Goal: Communication & Community: Answer question/provide support

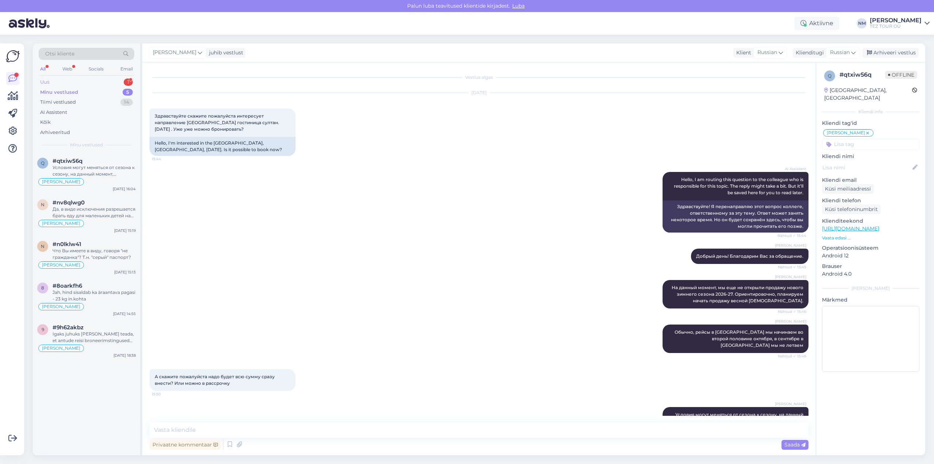
scroll to position [28, 0]
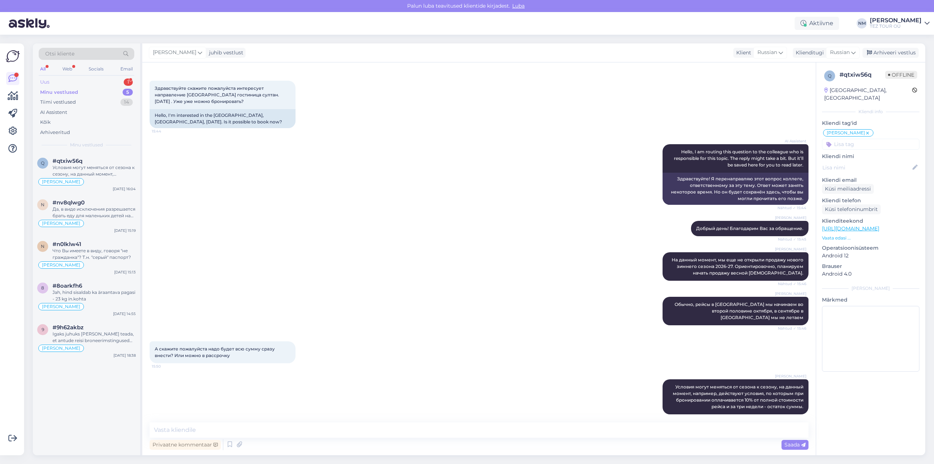
click at [127, 82] on div "1" at bounding box center [128, 81] width 9 height 7
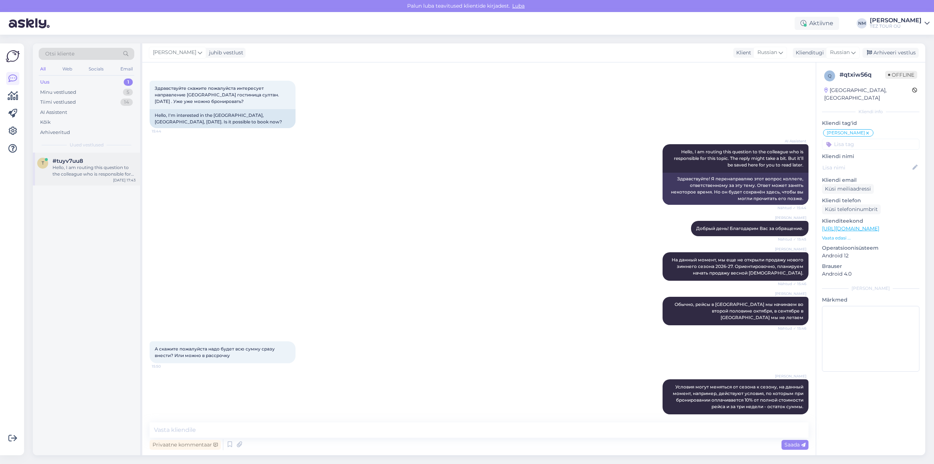
click at [102, 174] on div "Hello, I am routing this question to the colleague who is responsible for this …" at bounding box center [94, 170] width 83 height 13
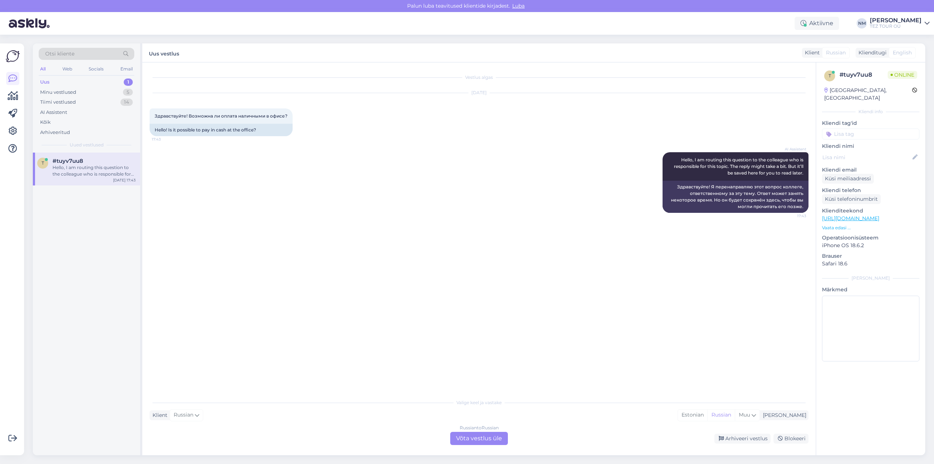
click at [482, 440] on div "Russian to Russian Võta vestlus üle" at bounding box center [479, 438] width 58 height 13
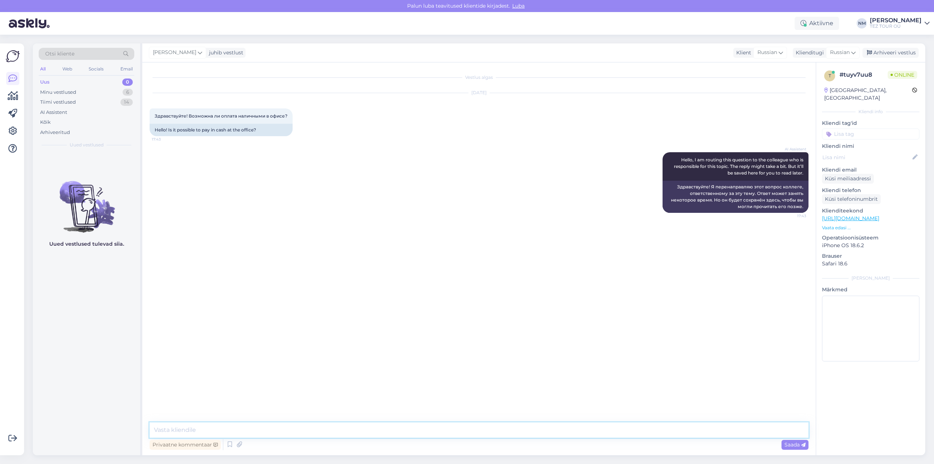
click at [188, 432] on textarea at bounding box center [479, 429] width 659 height 15
type textarea "о"
type textarea "Добрый день!"
click at [386, 430] on textarea "Да, если рейс забронирован онлайн или в одном из офисов прямых продаэ TEZ TOUR" at bounding box center [479, 429] width 659 height 15
click at [432, 429] on textarea "Да, если рейс забронирован онлайн или в одном из офисов прямых продаж TEZ TOUR" at bounding box center [479, 429] width 659 height 15
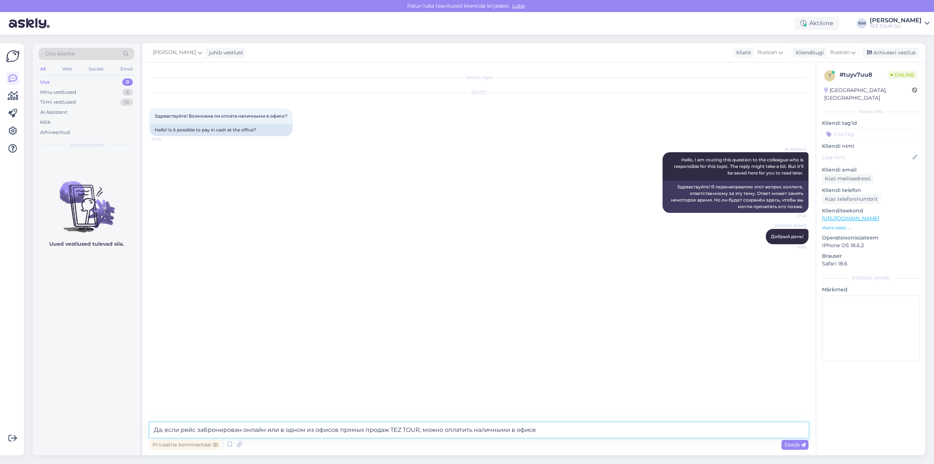
type textarea "Да, если рейс забронирован онлайн или в одном из офисов прямых продаж TEZ TOUR,…"
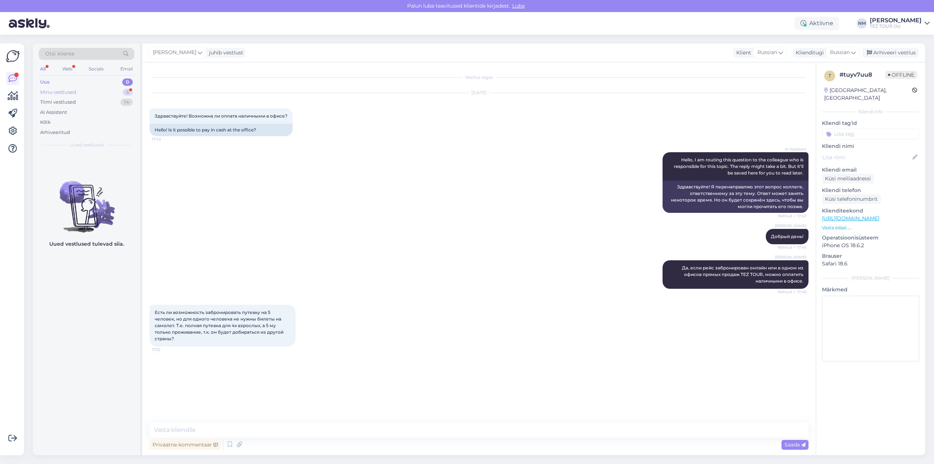
click at [126, 90] on div "6" at bounding box center [128, 92] width 10 height 7
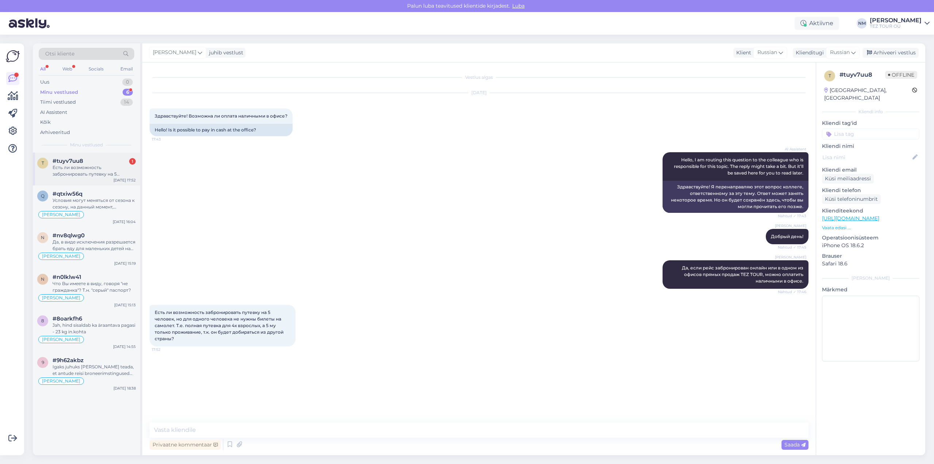
click at [106, 172] on div "Есть ли возможность забронировать путевку на 5 человек, но для одного человека …" at bounding box center [94, 170] width 83 height 13
click at [129, 81] on div "1" at bounding box center [128, 81] width 9 height 7
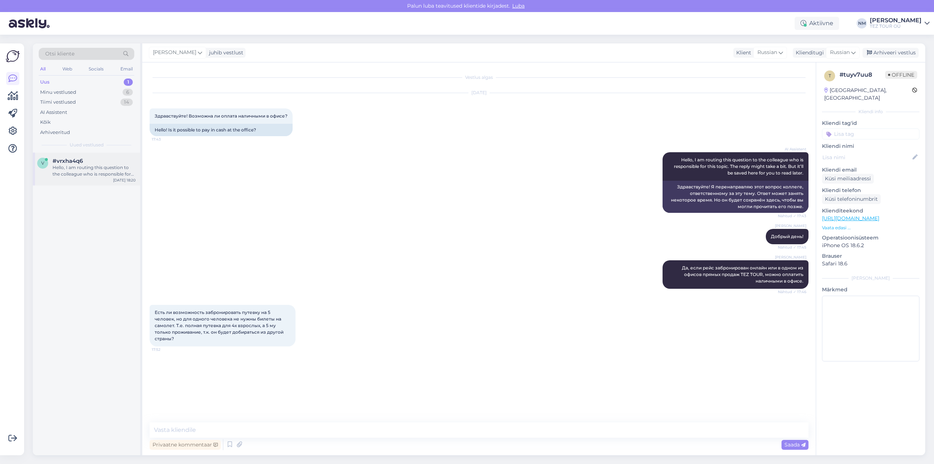
click at [97, 171] on div "Hello, I am routing this question to the colleague who is responsible for this …" at bounding box center [94, 170] width 83 height 13
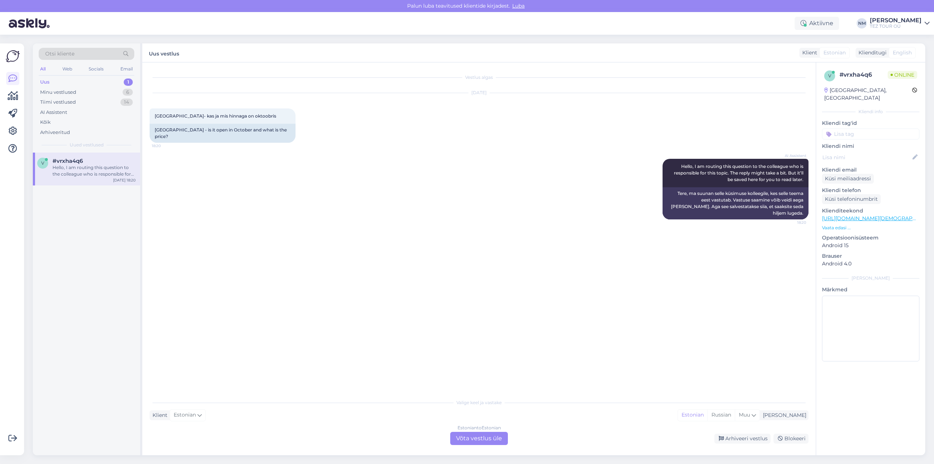
click at [486, 440] on div "Estonian to Estonian Võta vestlus üle" at bounding box center [479, 438] width 58 height 13
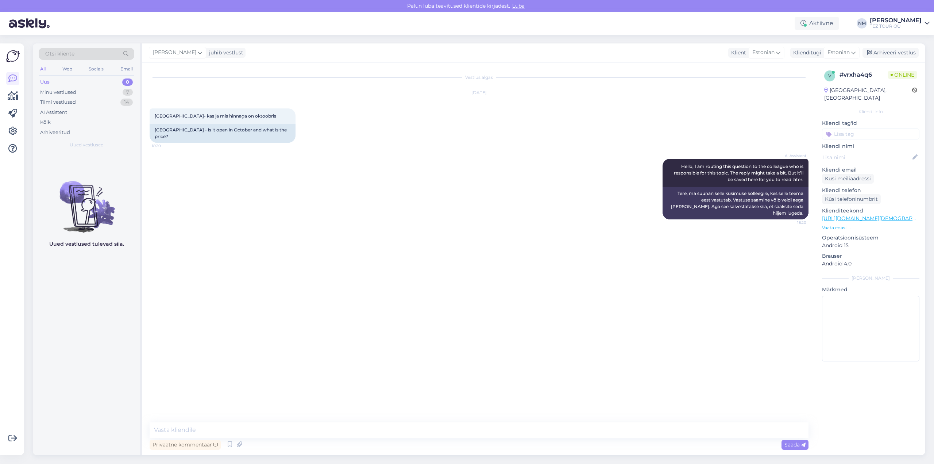
click at [858, 128] on input at bounding box center [870, 133] width 97 height 11
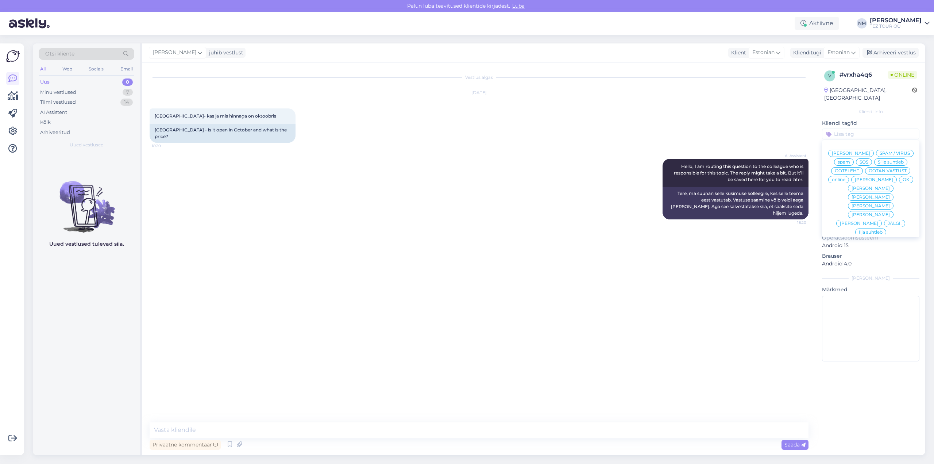
click at [890, 195] on span "[PERSON_NAME]" at bounding box center [870, 197] width 38 height 4
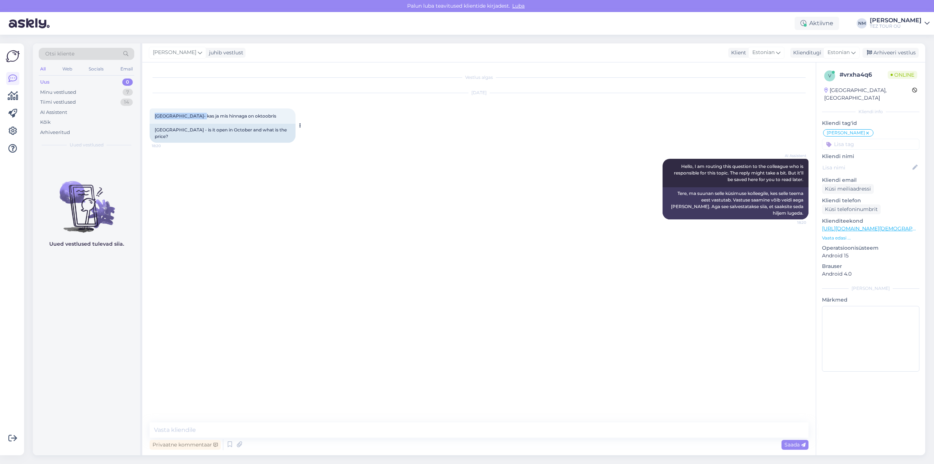
drag, startPoint x: 155, startPoint y: 114, endPoint x: 198, endPoint y: 115, distance: 42.7
click at [198, 115] on span "[GEOGRAPHIC_DATA]- kas ja mis hinnaga on oktoobris" at bounding box center [215, 115] width 121 height 5
copy span "[GEOGRAPHIC_DATA]"
click at [184, 427] on textarea at bounding box center [479, 429] width 659 height 15
paste textarea "Täname, et tunnete huvi TEZ TOURi poolt pakutavate reisiteenuste vastu."
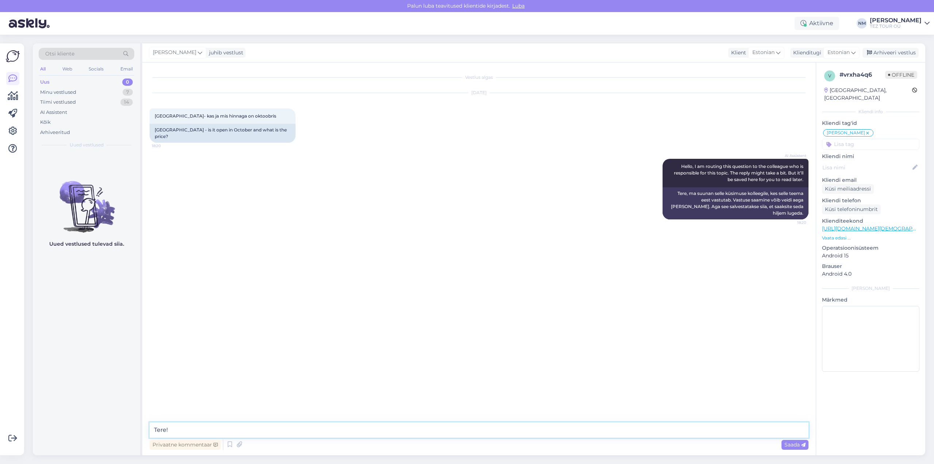
type textarea "Tere! Täname, et tunnete huvi TEZ TOURi poolt pakutavate reisiteenuste vastu."
click at [176, 429] on textarea at bounding box center [479, 429] width 659 height 15
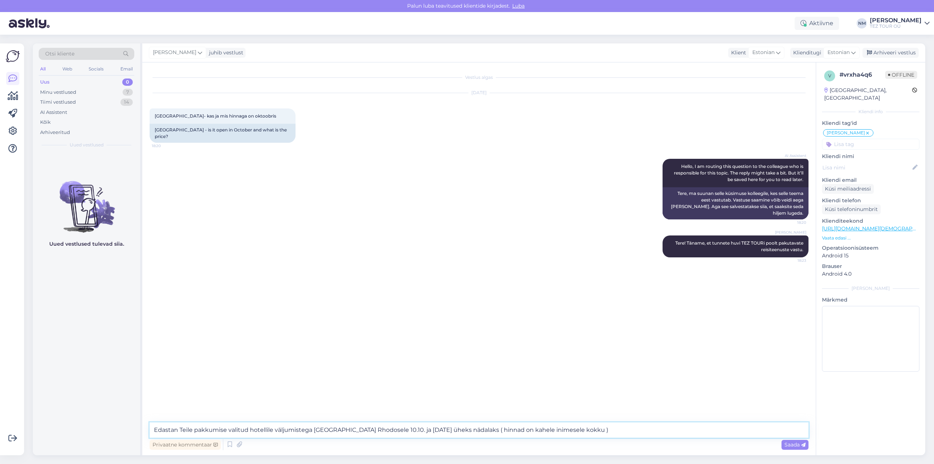
type textarea "Edastan Teile pakkumise valitud hotellile väljumistega [GEOGRAPHIC_DATA] Rhodos…"
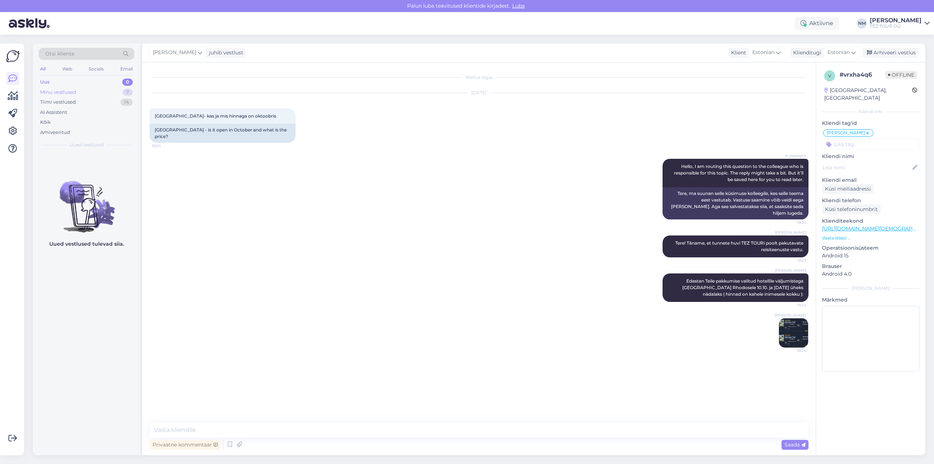
click at [130, 92] on div "7" at bounding box center [128, 92] width 10 height 7
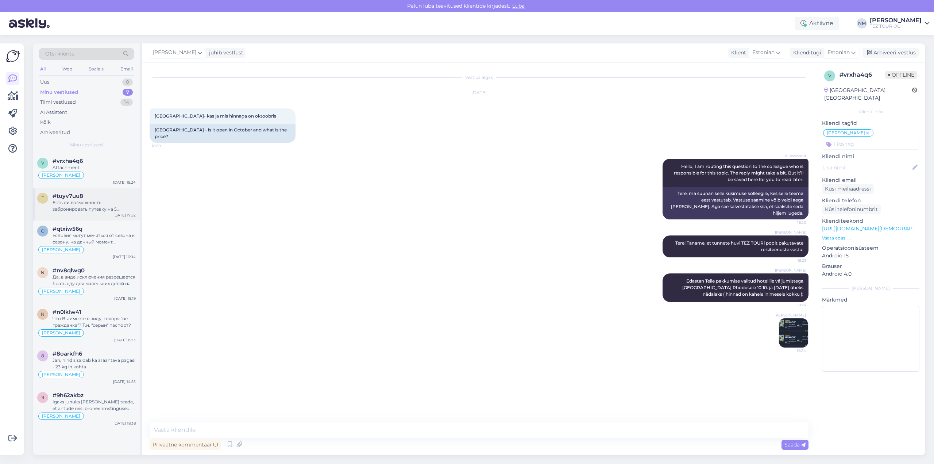
click at [95, 206] on div "Есть ли возможность забронировать путевку на 5 человек, но для одного человека …" at bounding box center [94, 205] width 83 height 13
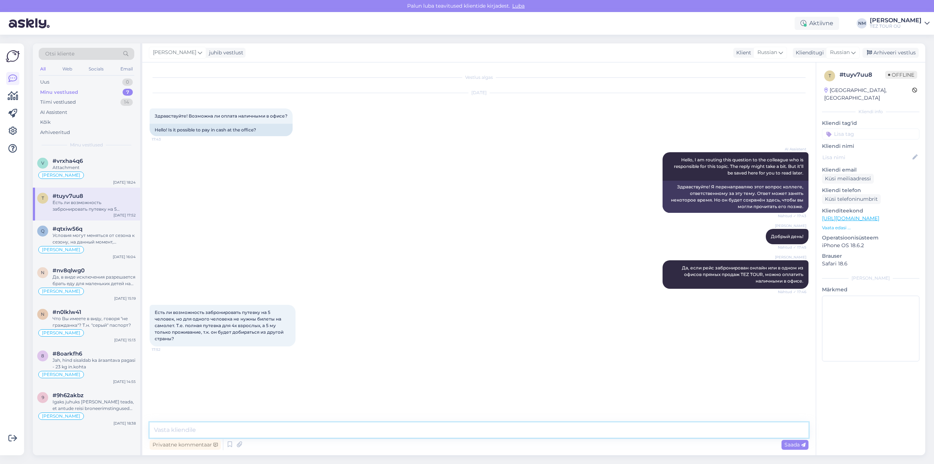
click at [186, 430] on textarea at bounding box center [479, 429] width 659 height 15
type textarea "Да, такой вариант возможен."
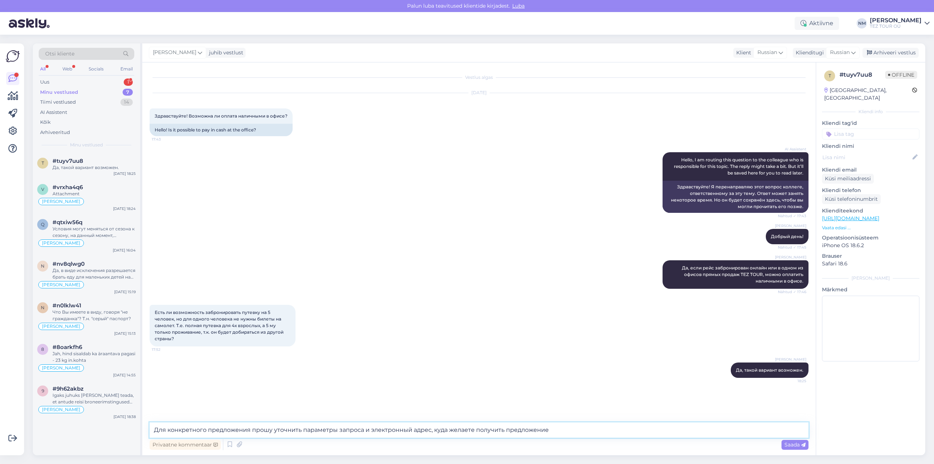
type textarea "Для конкретного предложения прошу уточнить параметры запроса и электронный адре…"
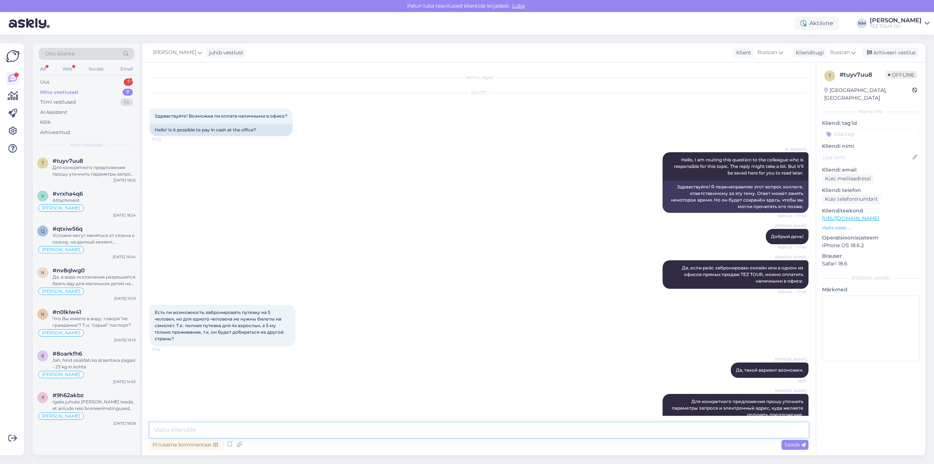
scroll to position [15, 0]
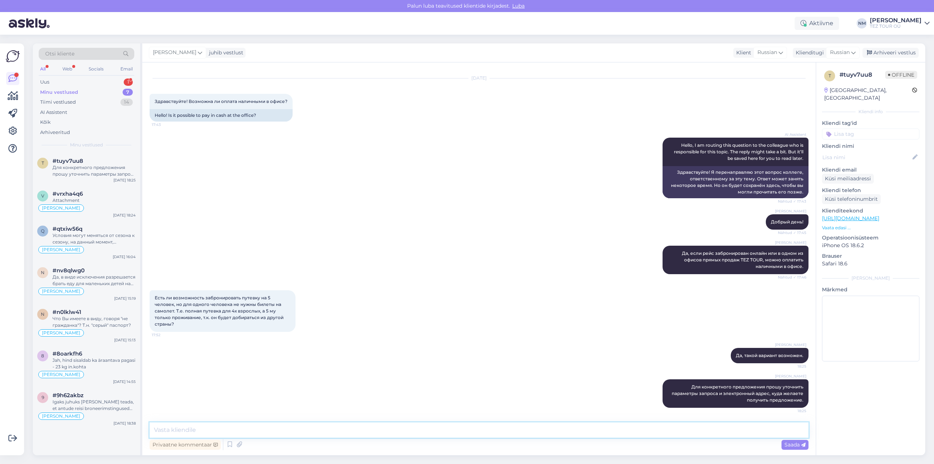
click at [226, 422] on textarea at bounding box center [479, 429] width 659 height 15
click at [198, 429] on textarea at bounding box center [479, 429] width 659 height 15
paste textarea "Для составления подходящего именно Вам предложения мне необходимо знать: - в ка…"
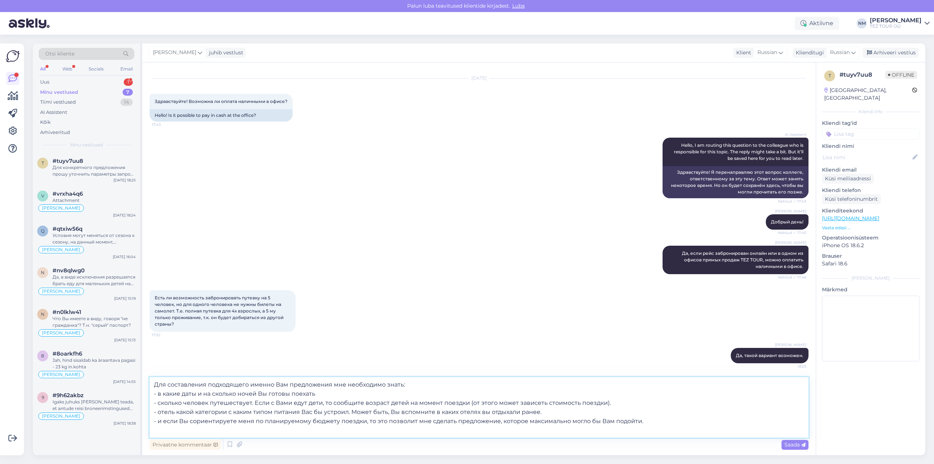
click at [262, 387] on textarea "Для составления подходящего именно Вам предложения мне необходимо знать: - в ка…" at bounding box center [479, 407] width 659 height 61
click at [158, 394] on textarea "Для составления подходящего Вам предложения мне необходимо знать: - в какие дат…" at bounding box center [479, 407] width 659 height 61
drag, startPoint x: 619, startPoint y: 401, endPoint x: 255, endPoint y: 402, distance: 363.3
click at [255, 402] on textarea "Для составления подходящего Вам предложения мне необходимо знать: - куда, в как…" at bounding box center [479, 407] width 659 height 61
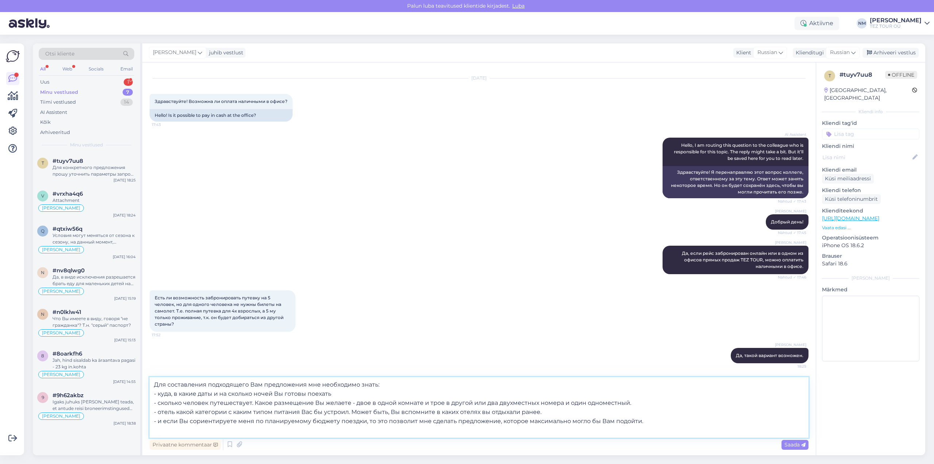
click at [356, 402] on textarea "Для составления подходящего Вам предложения мне необходимо знать: - куда, в как…" at bounding box center [479, 407] width 659 height 61
type textarea "Для составления подходящего Вам предложения мне необходимо знать: - куда, в как…"
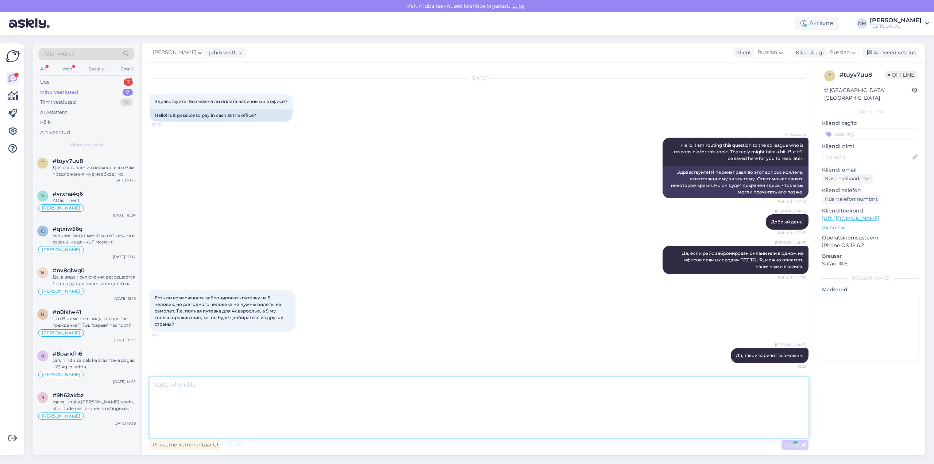
scroll to position [131, 0]
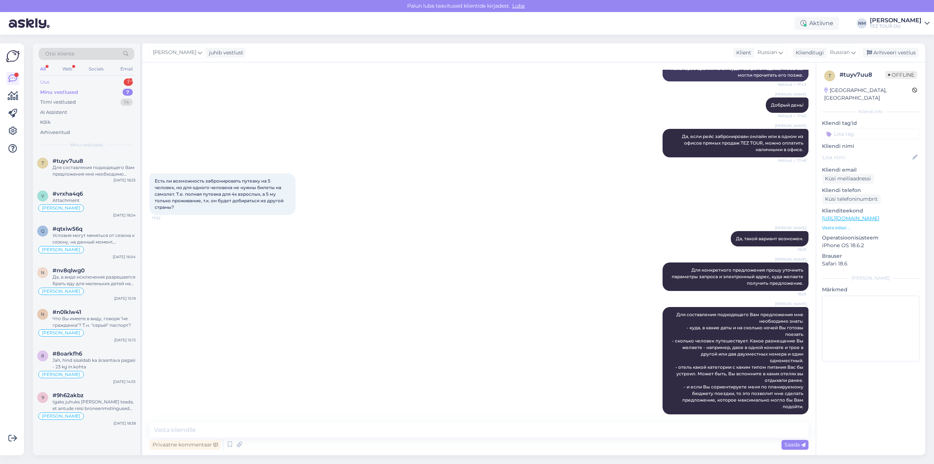
click at [131, 81] on div "1" at bounding box center [128, 81] width 9 height 7
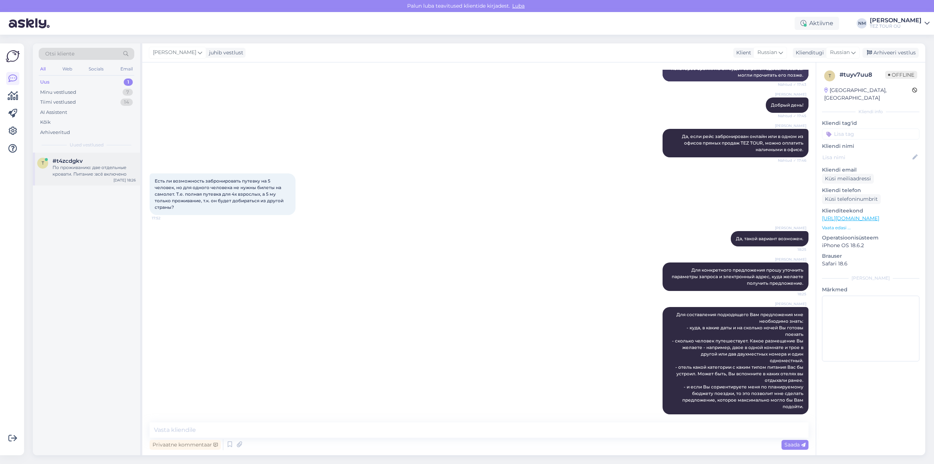
click at [93, 171] on div "По проживанию: две отдельные кровати. Питание :всё включено" at bounding box center [94, 170] width 83 height 13
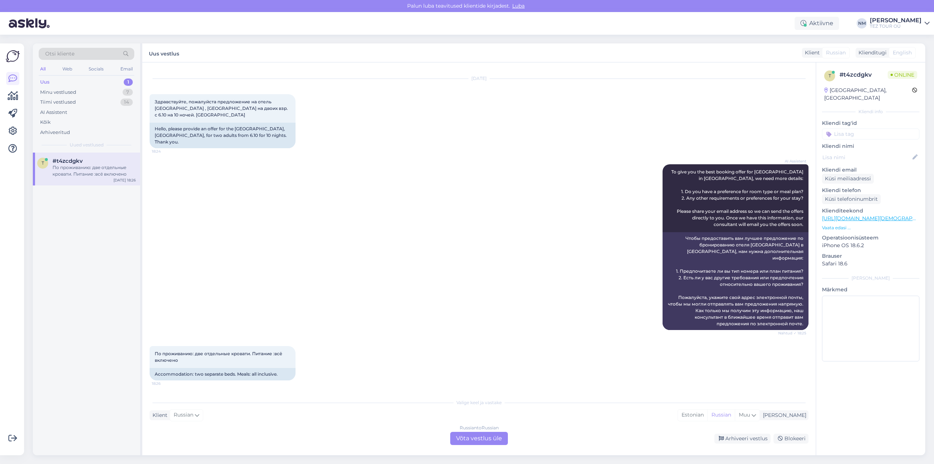
scroll to position [8, 0]
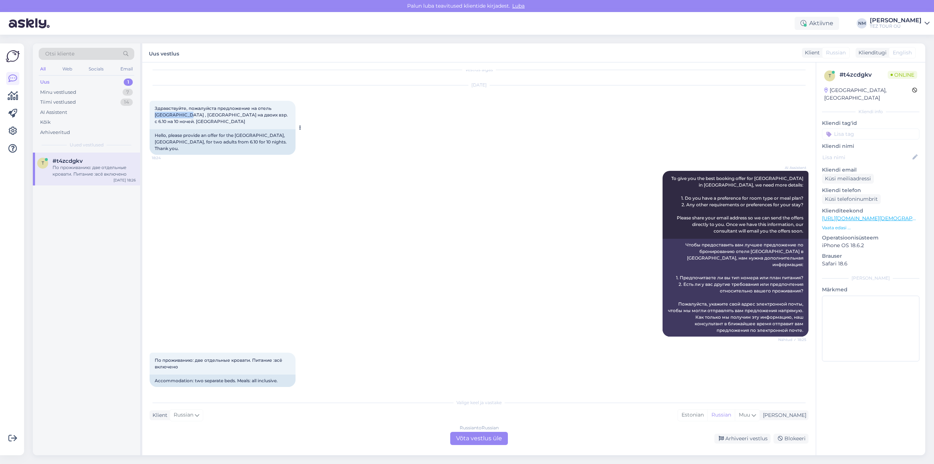
drag, startPoint x: 155, startPoint y: 114, endPoint x: 190, endPoint y: 115, distance: 34.3
click at [190, 115] on span "Здравствуйте, пожалуйста предложение на отель [GEOGRAPHIC_DATA] , [GEOGRAPHIC_D…" at bounding box center [222, 114] width 134 height 19
copy span "[GEOGRAPHIC_DATA]"
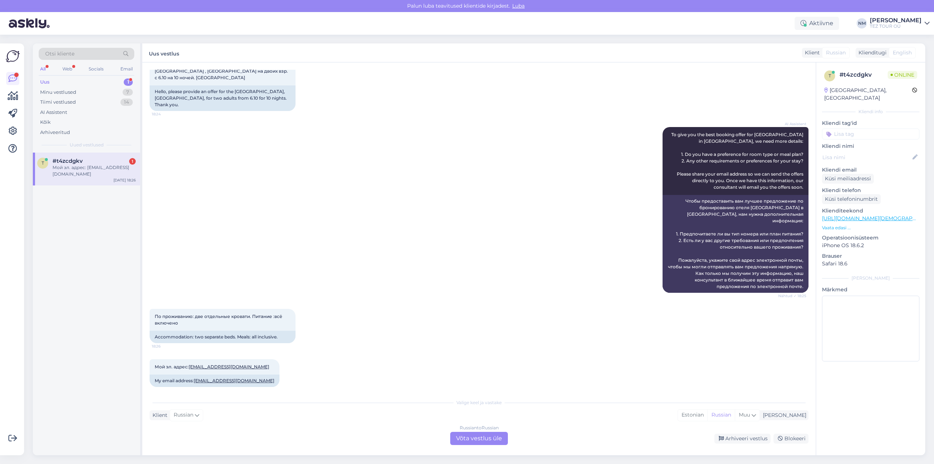
click at [492, 437] on div "Russian to Russian Võta vestlus üle" at bounding box center [479, 438] width 58 height 13
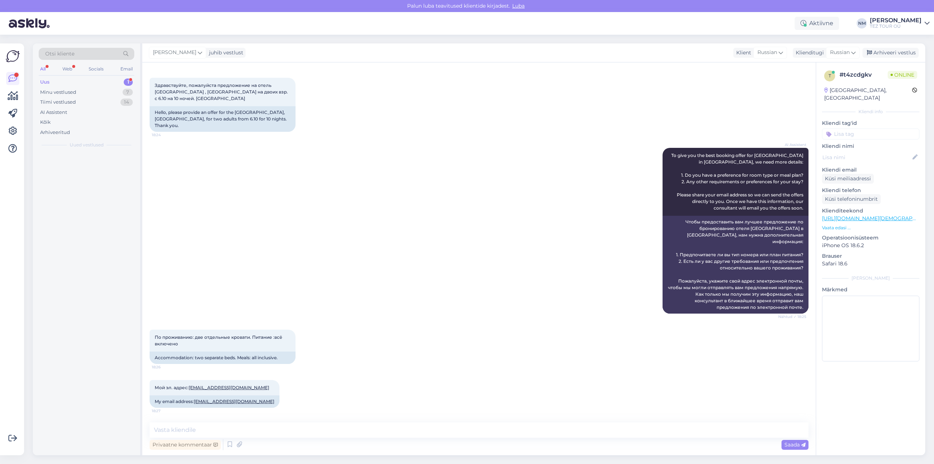
scroll to position [24, 0]
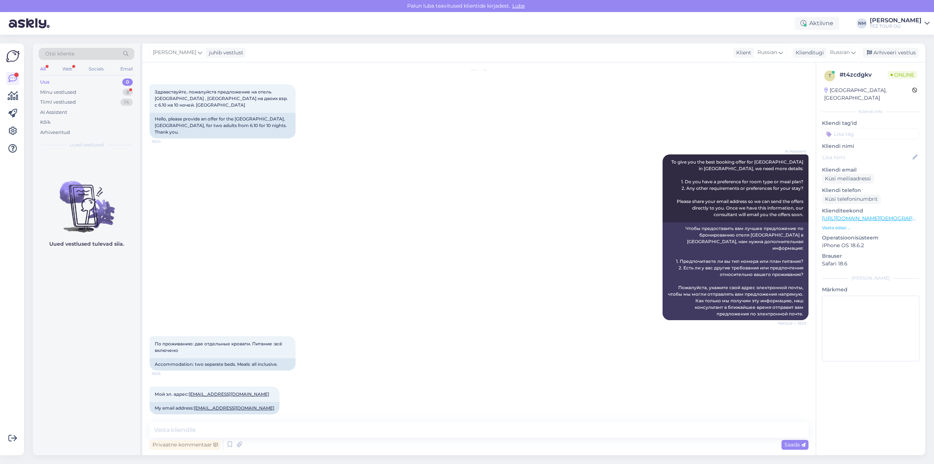
click at [858, 128] on input at bounding box center [870, 133] width 97 height 11
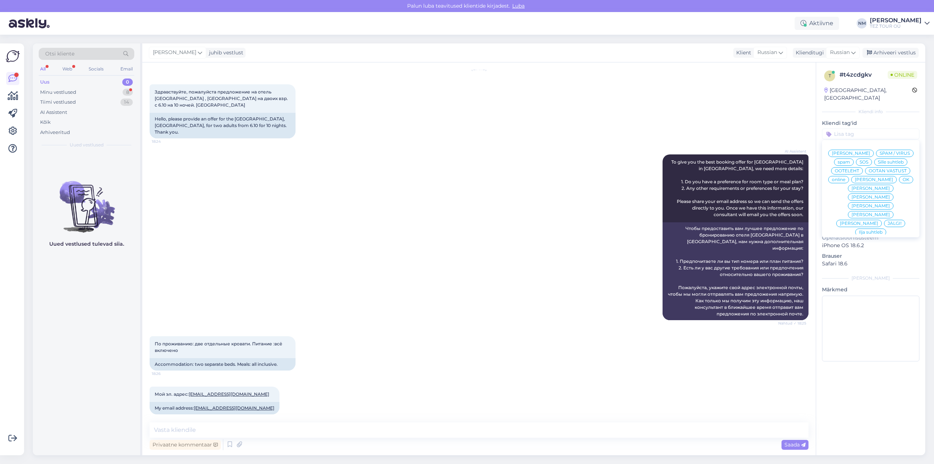
click at [890, 195] on span "[PERSON_NAME]" at bounding box center [870, 197] width 38 height 4
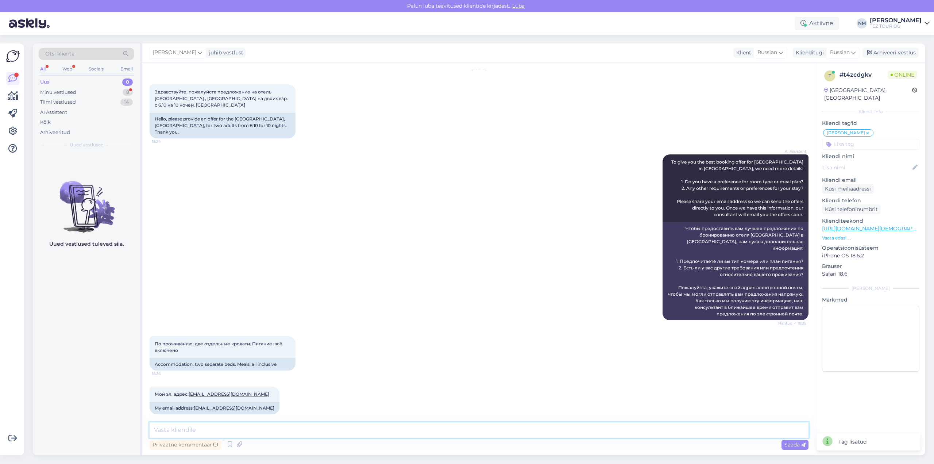
click at [170, 430] on textarea at bounding box center [479, 429] width 659 height 15
type textarea "Добрый вечер! Благодарим Вас за интерес, проявленный к нашим предложениям."
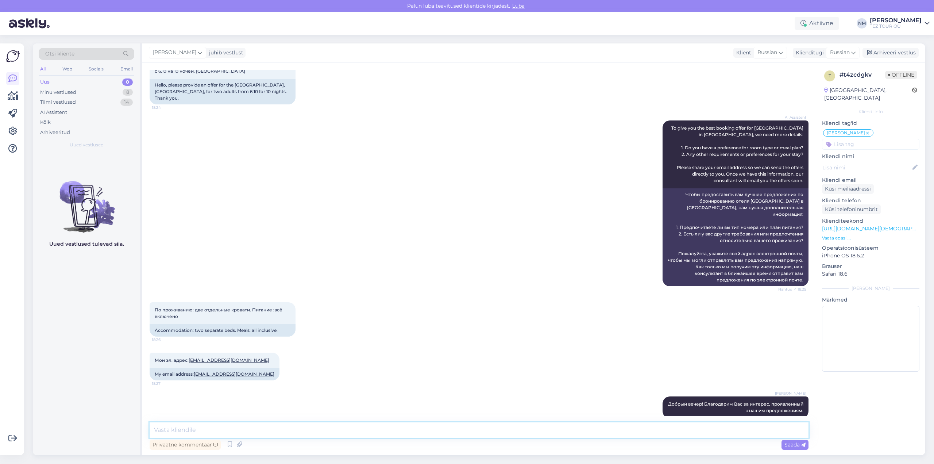
scroll to position [62, 0]
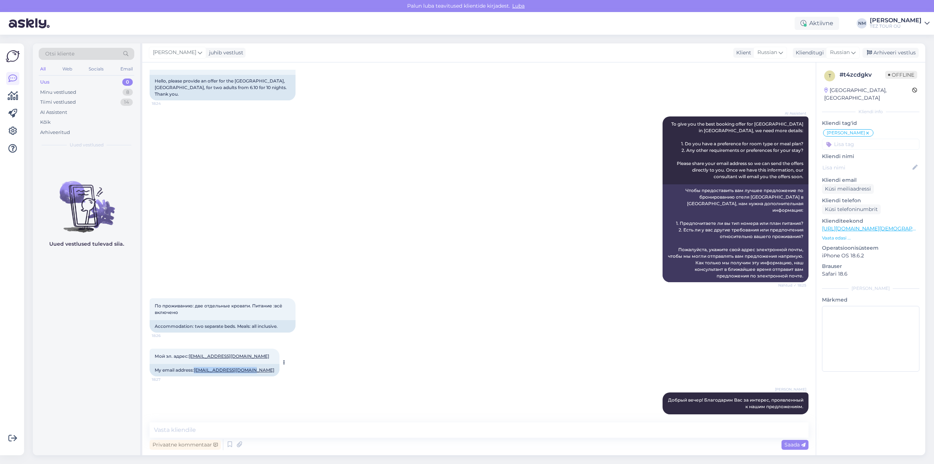
drag, startPoint x: 252, startPoint y: 365, endPoint x: 196, endPoint y: 366, distance: 56.6
click at [196, 366] on div "My email address: [EMAIL_ADDRESS][DOMAIN_NAME]" at bounding box center [215, 370] width 130 height 12
copy link "[EMAIL_ADDRESS][DOMAIN_NAME]"
click at [194, 430] on textarea at bounding box center [479, 429] width 659 height 15
click at [301, 429] on textarea "Предложение отправлено на указанный Вами \лектронный адрес." at bounding box center [479, 429] width 659 height 15
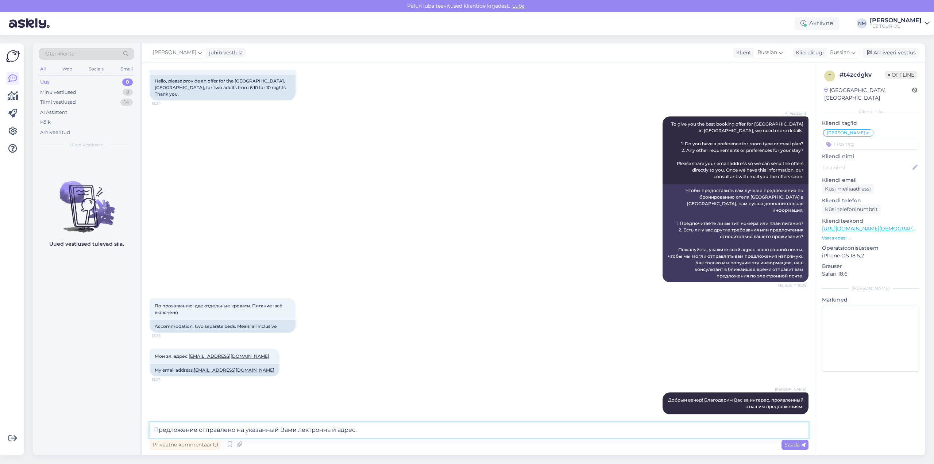
type textarea "Предложение отправлено на указанный Вами электронный адрес."
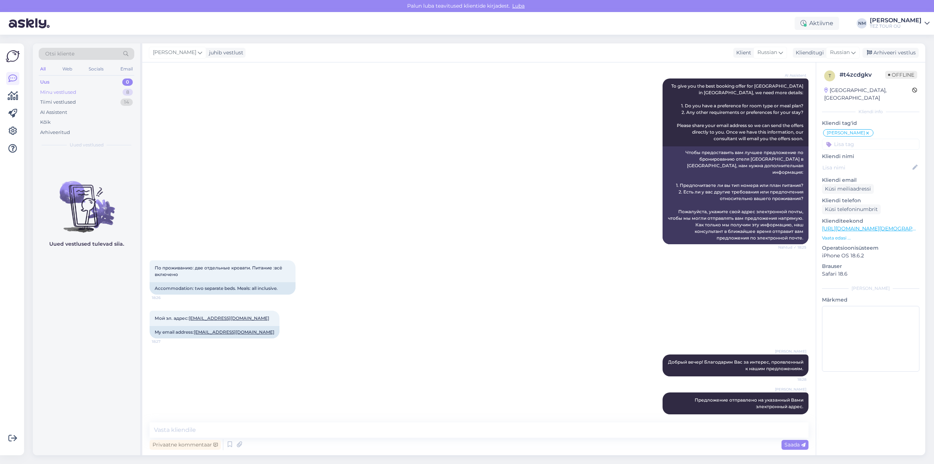
click at [129, 92] on div "8" at bounding box center [128, 92] width 10 height 7
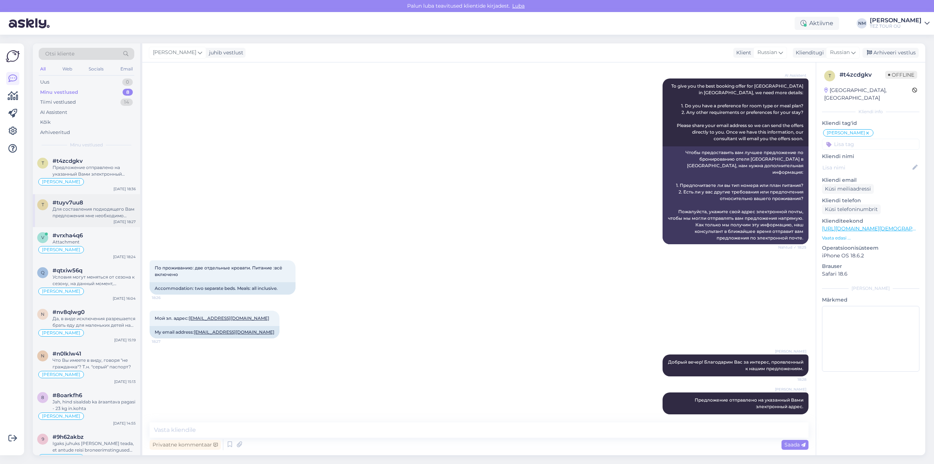
click at [105, 210] on div "Для составления подходящего Вам предложения мне необходимо знать: - куда, в как…" at bounding box center [94, 212] width 83 height 13
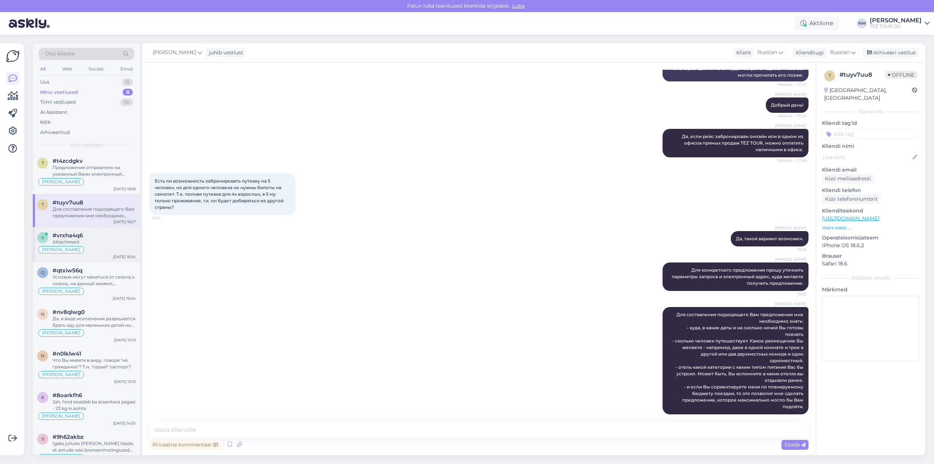
click at [97, 238] on div "#vrxha4q6" at bounding box center [94, 235] width 83 height 7
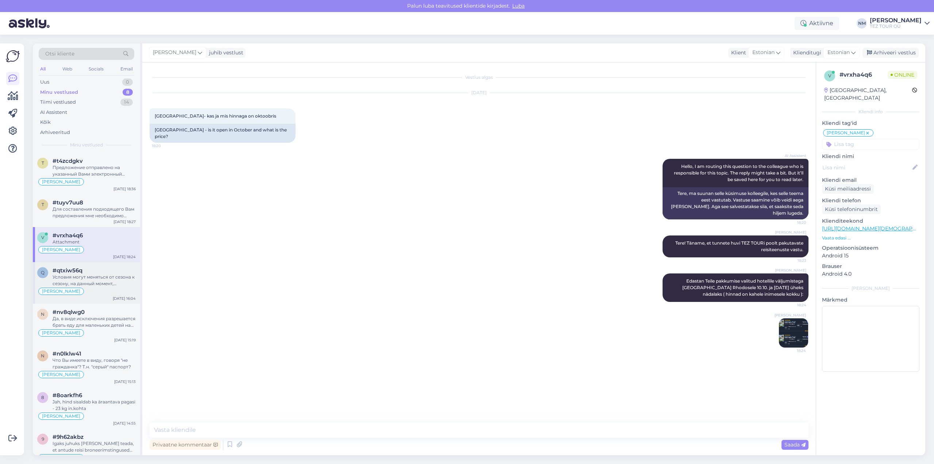
click at [117, 281] on div "Условия могут меняться от сезона к сезону, на данный момент, например, действую…" at bounding box center [94, 280] width 83 height 13
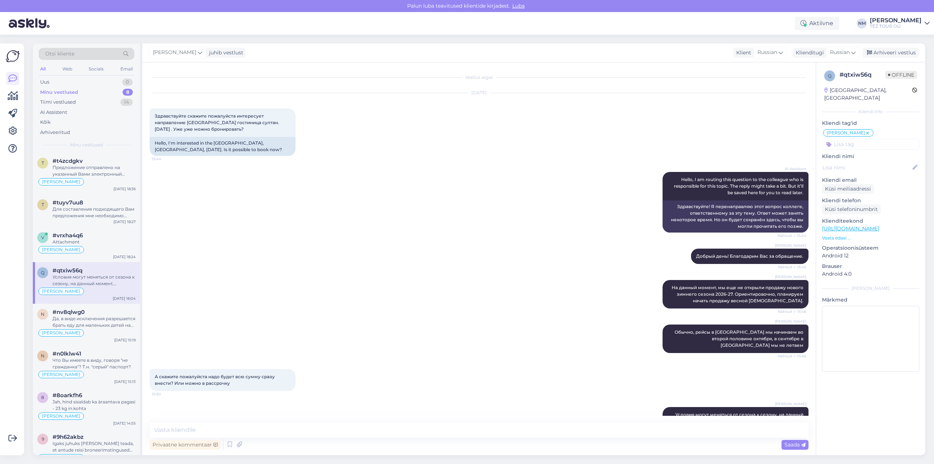
scroll to position [28, 0]
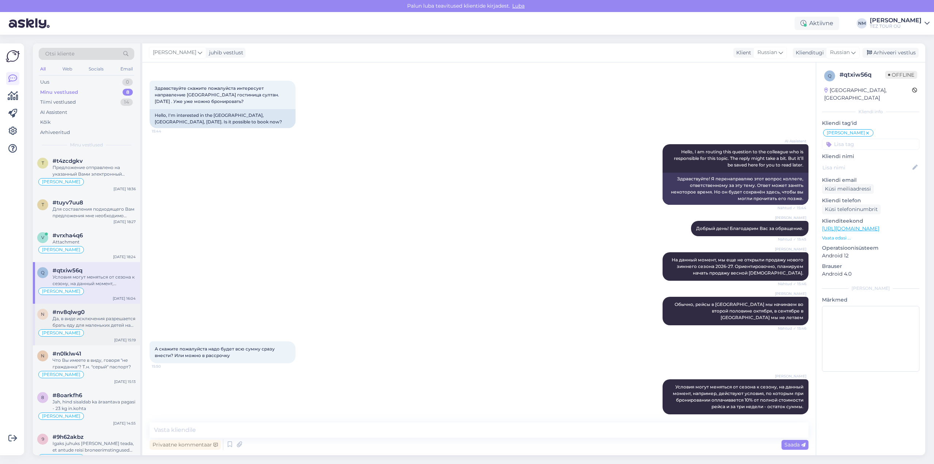
click at [116, 321] on div "Да, в виде исключения разрешается брать еду для маленьких детей на борт, даже ж…" at bounding box center [94, 321] width 83 height 13
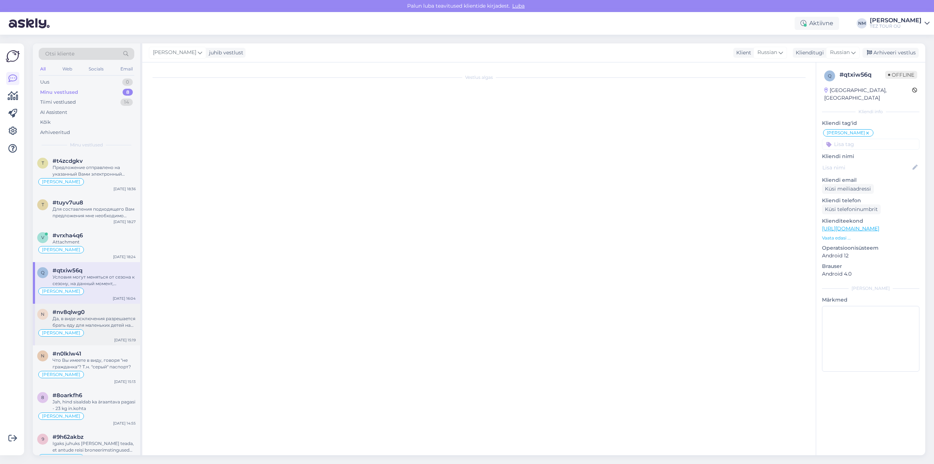
scroll to position [0, 0]
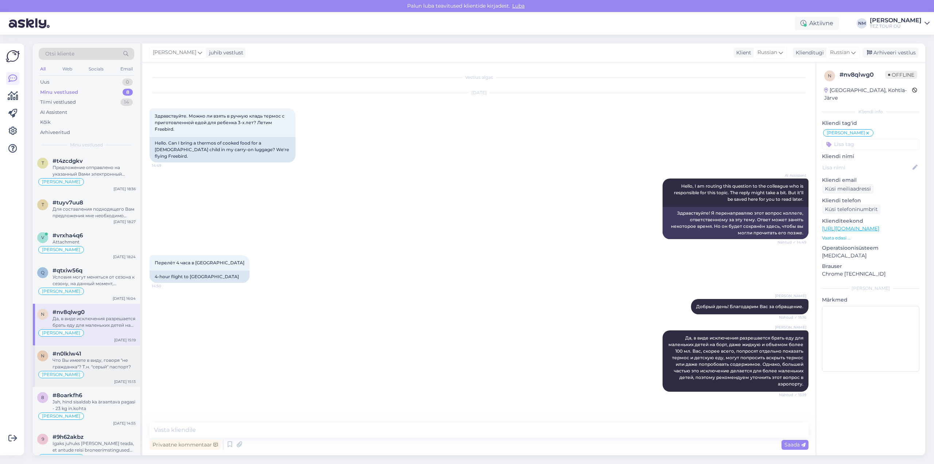
click at [111, 360] on div "Что Вы имеете в виду, говоря "не гражданка"? Т.н. "серый" паспорт?" at bounding box center [94, 363] width 83 height 13
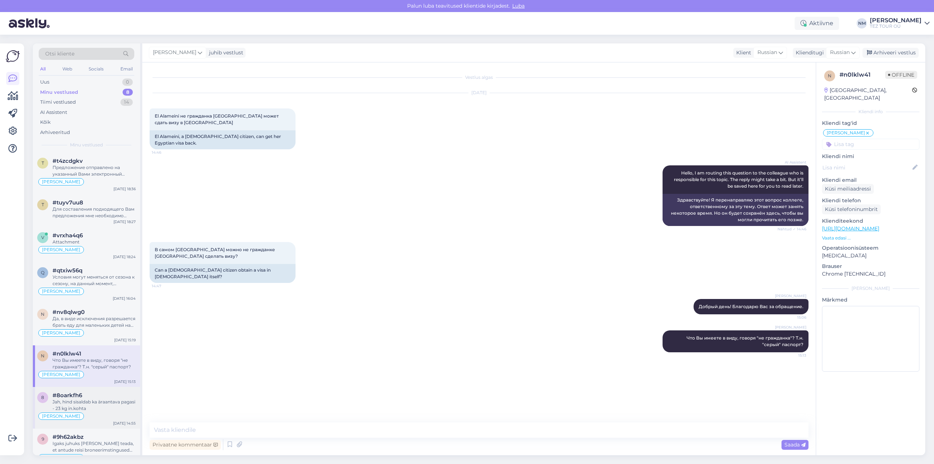
click at [110, 402] on div "Jah, hind sisaldab ka äraantava pagasi - 23 kg in.kohta" at bounding box center [94, 404] width 83 height 13
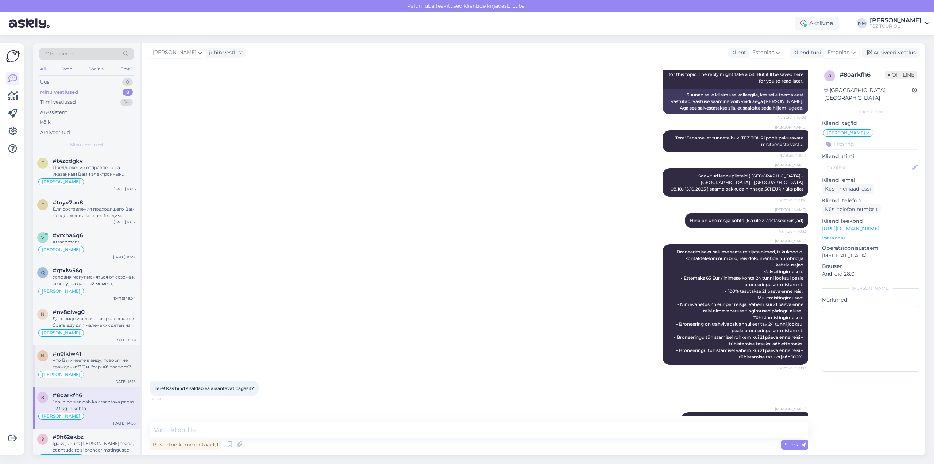
scroll to position [15, 0]
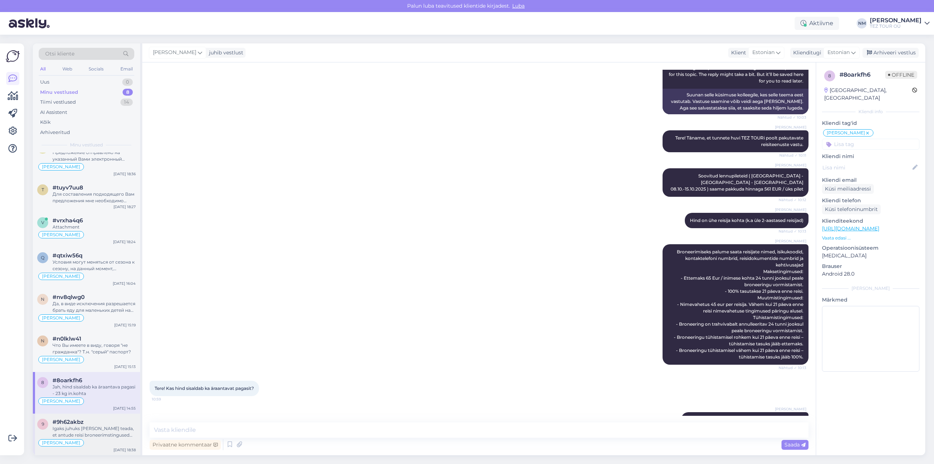
click at [107, 422] on div "#9h62akbz" at bounding box center [94, 421] width 83 height 7
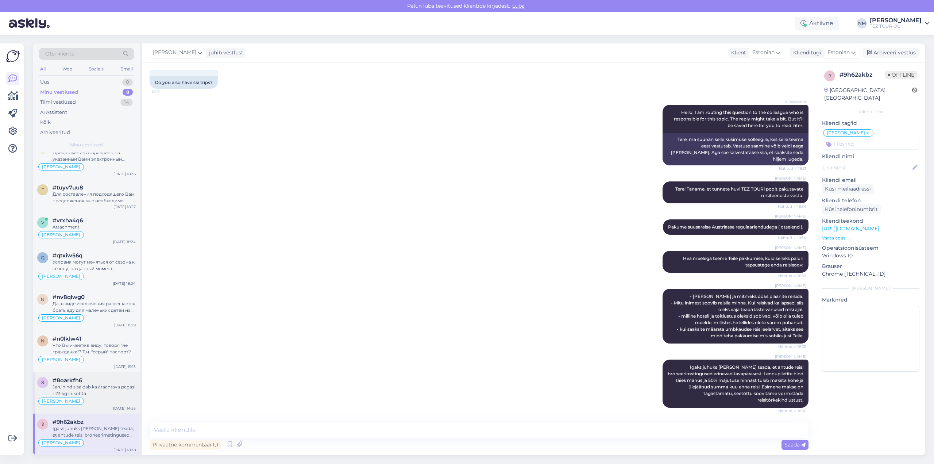
click at [99, 389] on div "Jah, hind sisaldab ka äraantava pagasi - 23 kg in.kohta" at bounding box center [94, 389] width 83 height 13
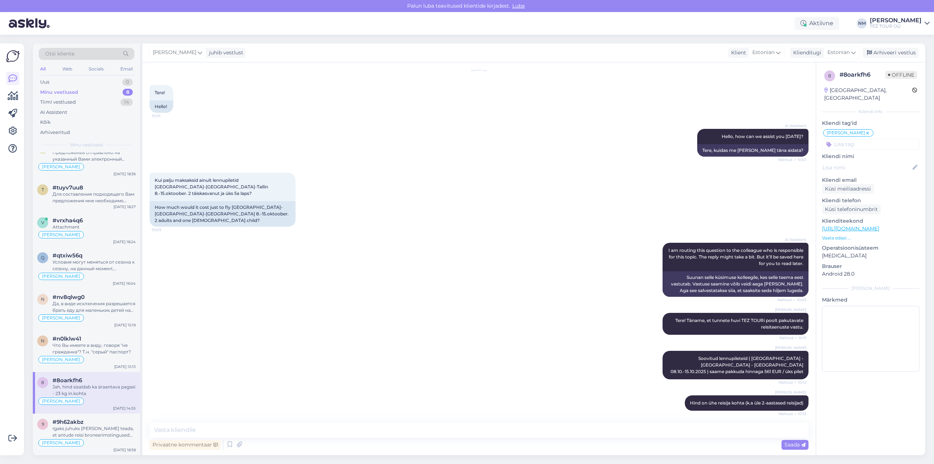
scroll to position [0, 0]
